Goal: Task Accomplishment & Management: Use online tool/utility

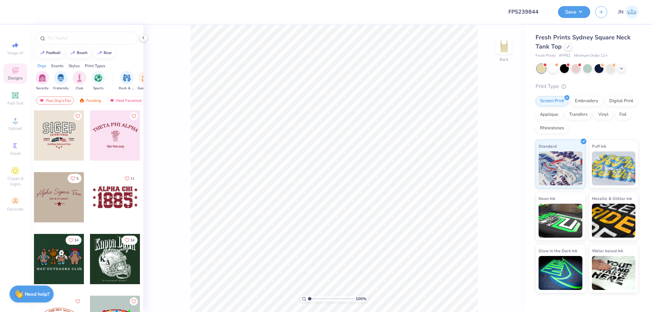
click at [16, 123] on icon at bounding box center [15, 120] width 5 height 5
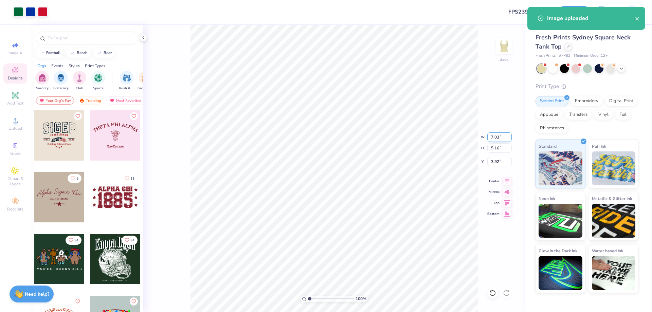
click at [494, 140] on input "7.03" at bounding box center [500, 138] width 24 height 10
type input "2"
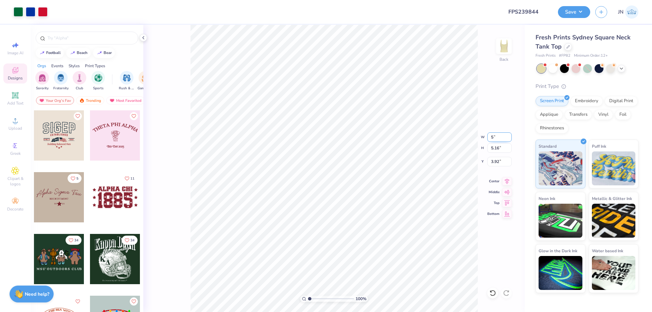
type input "5.00"
type input "3.67"
type input "4.67"
click at [494, 140] on input "5.00" at bounding box center [500, 138] width 24 height 10
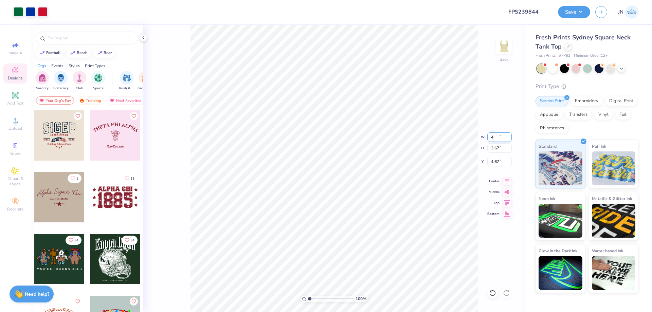
type input "4.00"
type input "2.94"
click at [494, 163] on input "5.03" at bounding box center [500, 162] width 24 height 10
type input "1.00"
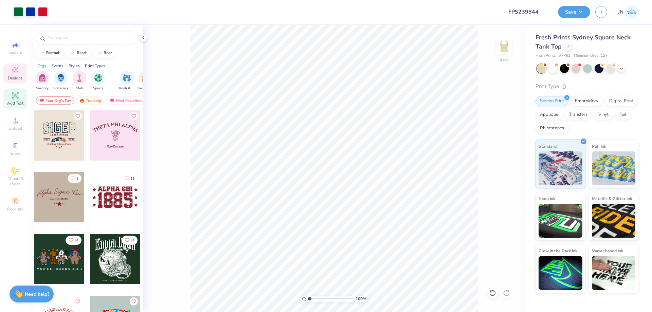
click at [12, 101] on span "Add Text" at bounding box center [15, 103] width 16 height 5
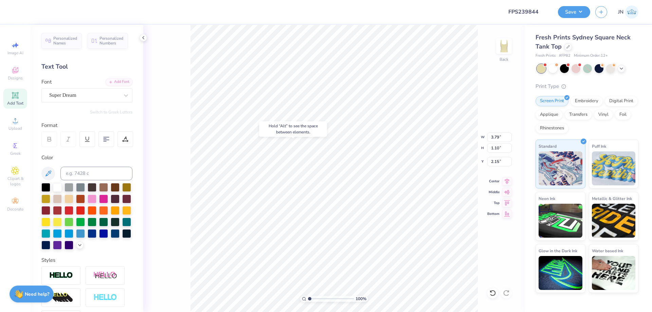
type input "2.15"
click at [117, 85] on div "Add Font" at bounding box center [119, 81] width 27 height 8
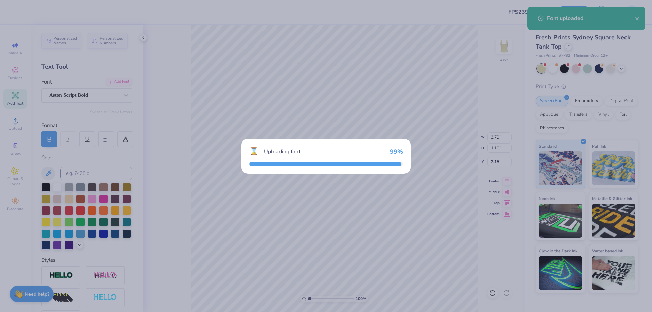
type input "7.03"
type input "1.45"
type input "1.97"
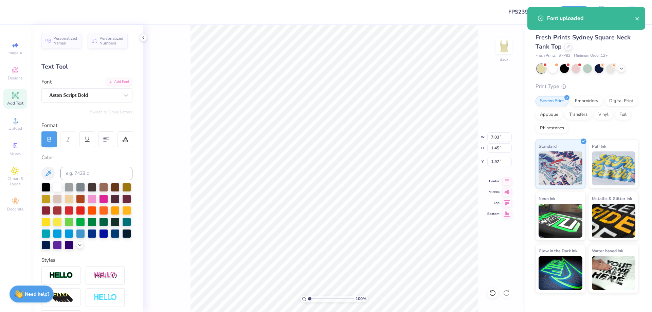
scroll to position [6, 1]
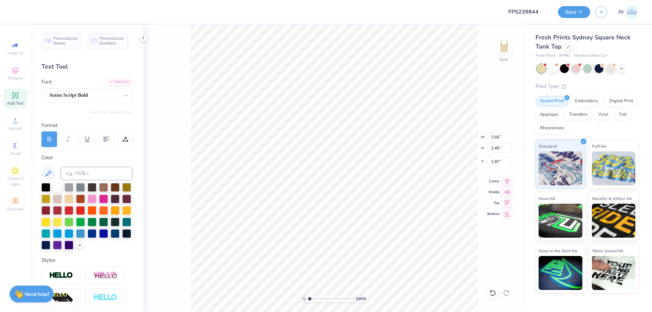
type textarea "gphi"
type input "1.96"
type input "1.11"
type input "2.15"
type input "2.49"
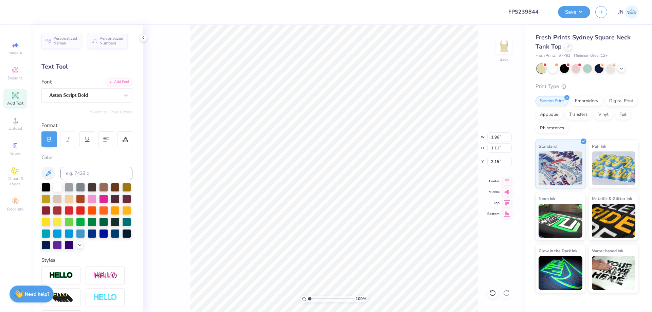
type input "1.40"
type input "1.85"
click at [505, 180] on icon at bounding box center [508, 180] width 10 height 8
type input "2.68"
type input "1.51"
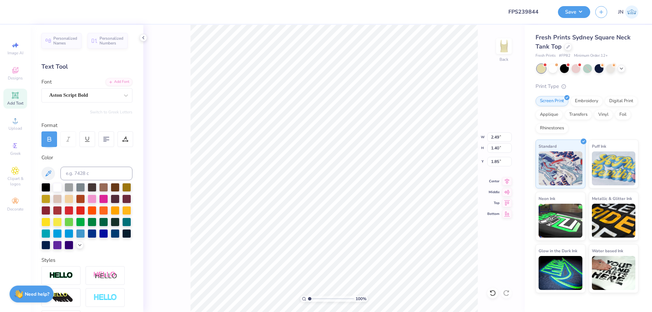
type input "1.74"
click at [99, 177] on input at bounding box center [96, 174] width 72 height 14
type input "286"
type input "1.71"
click at [356, 184] on li "Duplicate" at bounding box center [359, 184] width 53 height 13
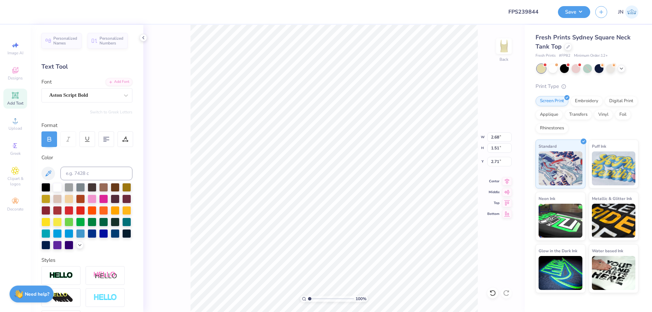
type input "4.44"
type textarea "Gamma Phi Beta"
type input "7.03"
type input "1.14"
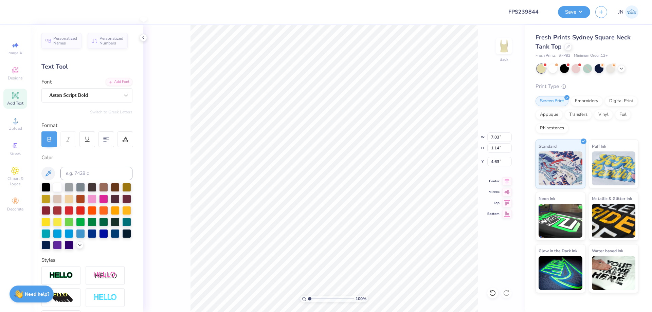
type input "3.94"
click at [492, 137] on input "4.00" at bounding box center [500, 138] width 24 height 10
type input "3.00"
type input "2.20"
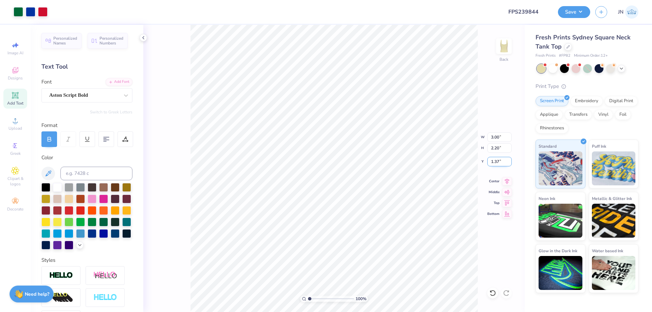
click at [493, 162] on input "1.37" at bounding box center [500, 162] width 24 height 10
type input "1.00"
type input "3.00"
click at [505, 179] on icon at bounding box center [508, 180] width 10 height 8
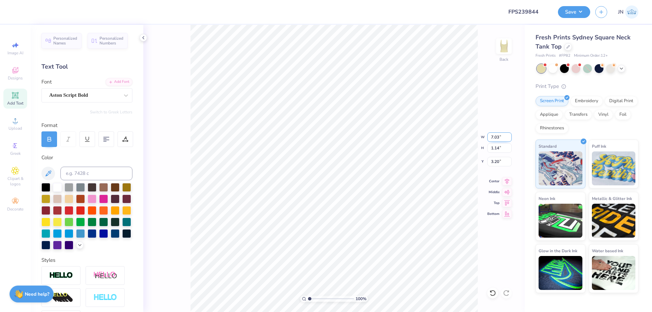
click at [498, 134] on input "7.03" at bounding box center [500, 138] width 24 height 10
type input "7.00"
click at [9, 96] on div "Add Text" at bounding box center [15, 99] width 24 height 20
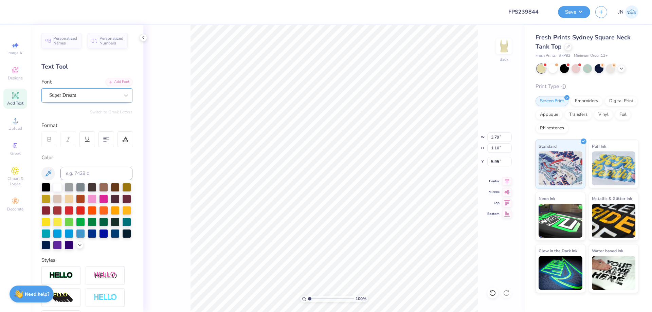
click at [59, 98] on div "Super Dream" at bounding box center [84, 95] width 71 height 11
click at [109, 81] on div "Add Font" at bounding box center [119, 81] width 27 height 8
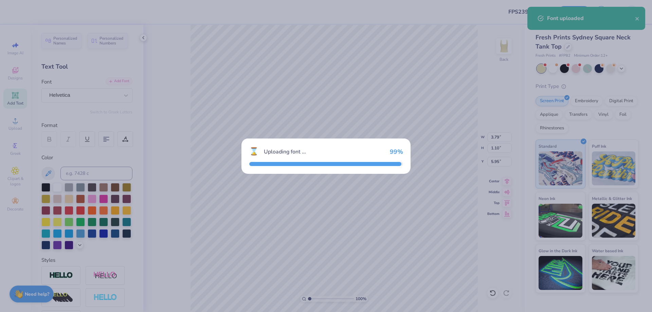
type input "3.96"
type input "1.12"
type input "5.94"
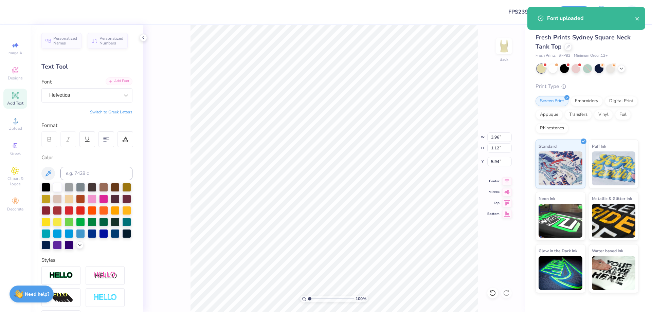
scroll to position [6, 1]
type textarea "r"
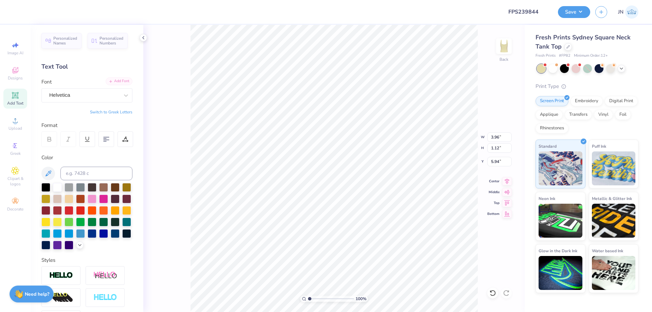
scroll to position [6, 4]
type textarea "• RECRUITMENT 2025 •"
type input "7.03"
type input "0.49"
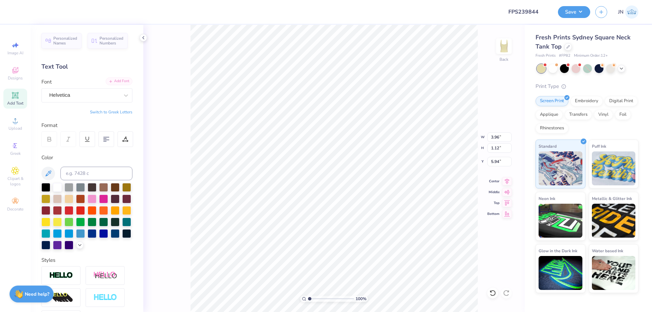
type input "6.26"
click at [98, 168] on input at bounding box center [96, 174] width 72 height 14
type input "286"
type input "3.33"
type input "0.23"
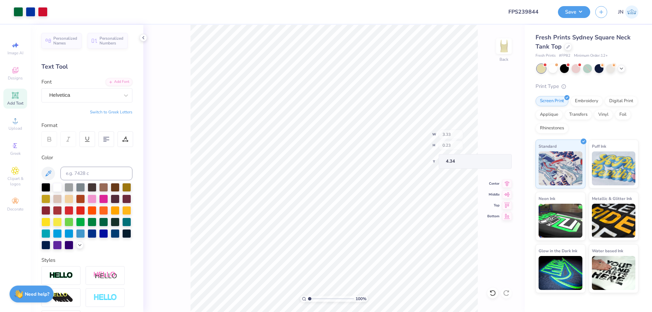
type input "4.34"
click at [570, 15] on button "Save" at bounding box center [574, 11] width 32 height 12
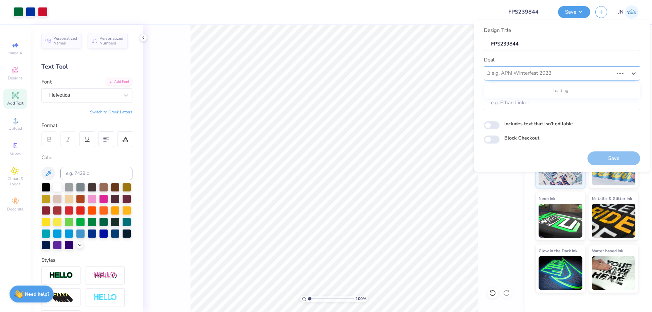
click at [549, 75] on div at bounding box center [553, 73] width 122 height 9
click at [526, 86] on div "Design Tool Gallery" at bounding box center [562, 91] width 151 height 11
type input "DESIGN TOOL GALLERY"
type input "Design Tool Gallery User"
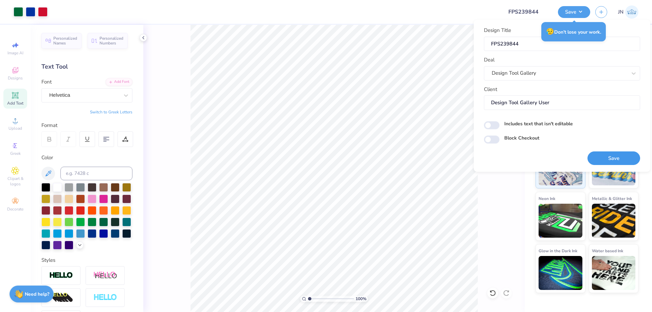
click at [609, 155] on button "Save" at bounding box center [614, 159] width 53 height 14
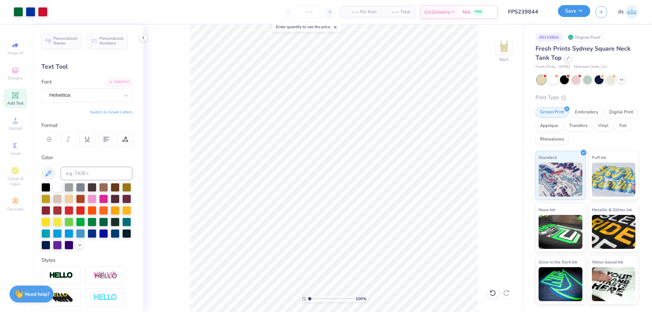
click at [579, 10] on button "Save" at bounding box center [574, 11] width 32 height 12
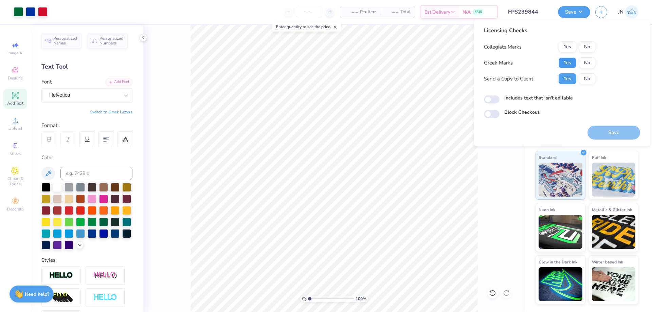
click at [560, 60] on button "Yes" at bounding box center [568, 62] width 18 height 11
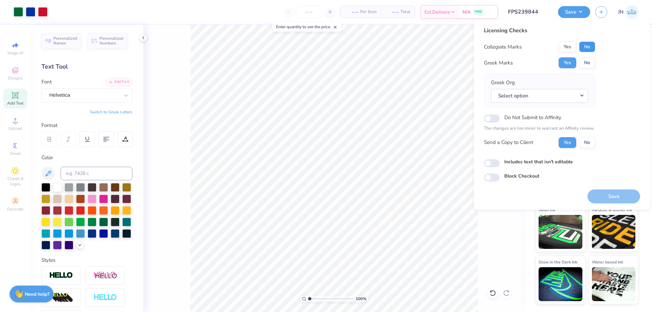
click at [586, 47] on button "No" at bounding box center [587, 46] width 16 height 11
click at [507, 93] on button "Select option" at bounding box center [539, 96] width 97 height 14
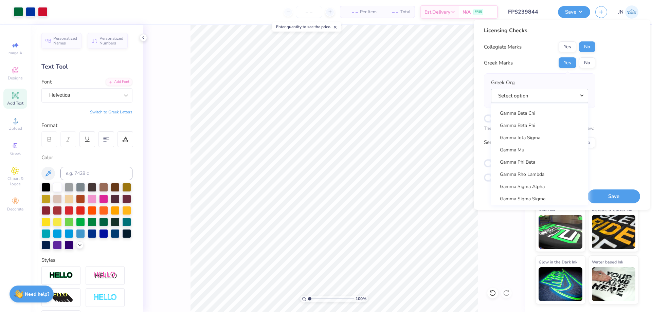
scroll to position [2073, 0]
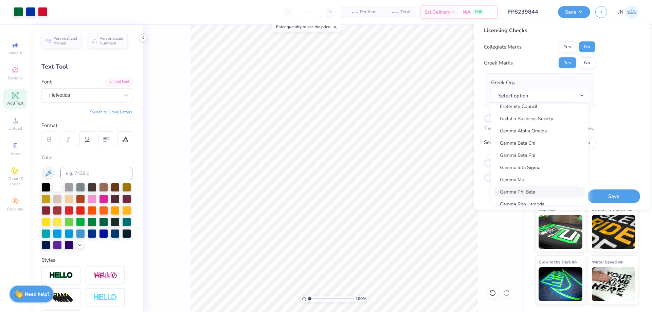
click at [531, 189] on link "Gamma Phi Beta" at bounding box center [540, 192] width 92 height 11
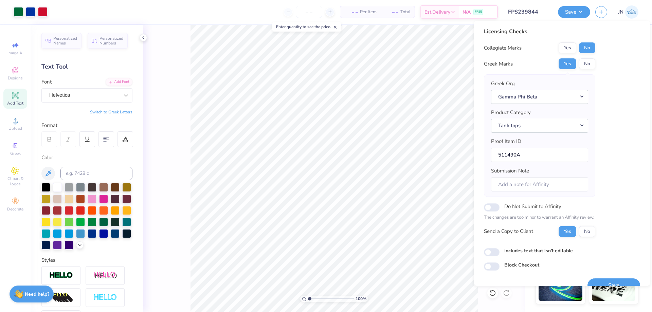
scroll to position [13, 0]
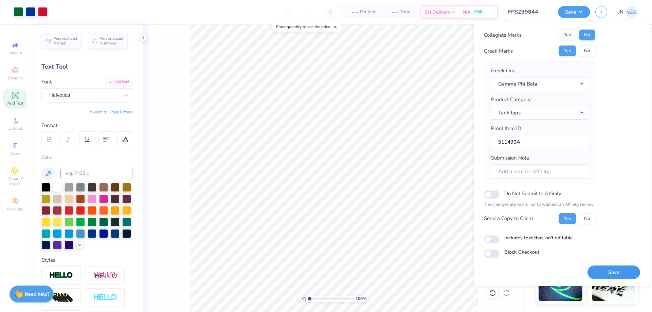
click at [616, 270] on button "Save" at bounding box center [614, 273] width 53 height 14
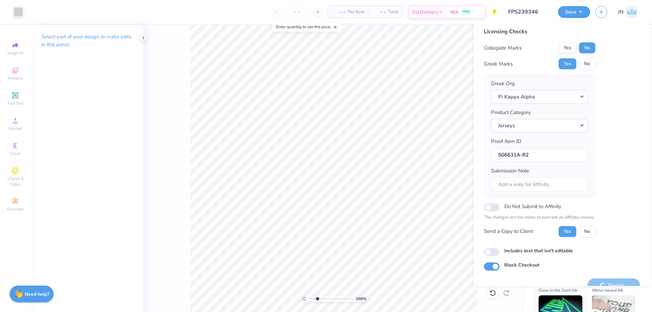
click at [618, 218] on div "Licensing Checks Collegiate Marks Yes No Greek Marks Yes No Greek Org Pi Kappa …" at bounding box center [562, 149] width 156 height 243
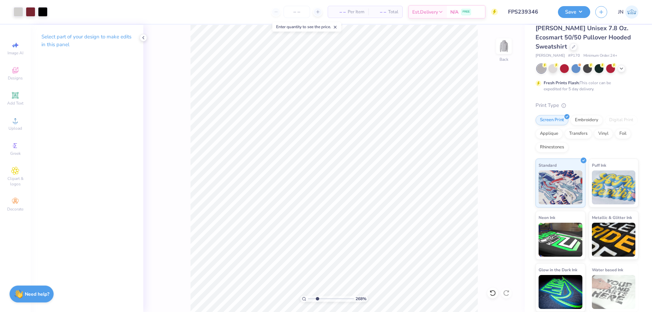
type input "1.41"
click at [312, 298] on input "range" at bounding box center [331, 299] width 46 height 6
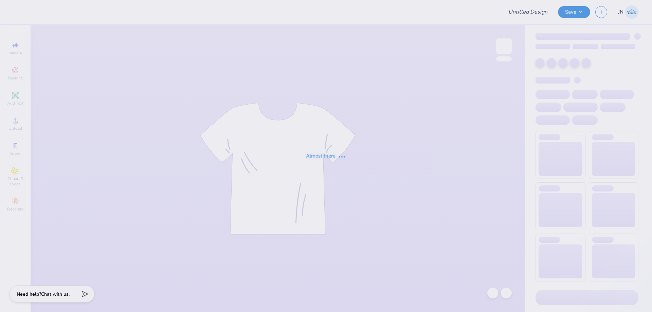
type input "FPS239346"
click at [517, 11] on div "Almost there" at bounding box center [326, 156] width 652 height 312
